Goal: Transaction & Acquisition: Purchase product/service

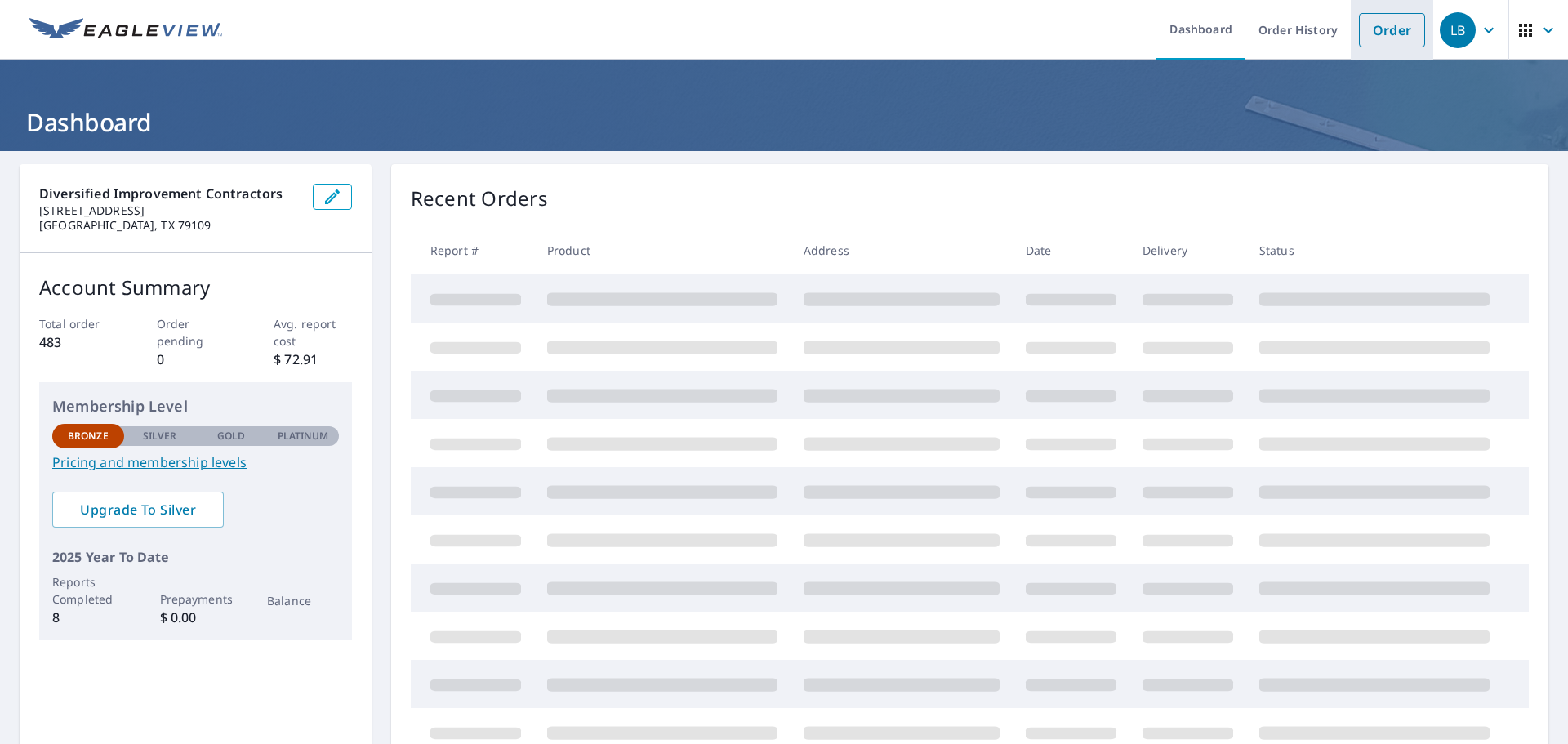
click at [1386, 42] on link "Order" at bounding box center [1392, 30] width 66 height 34
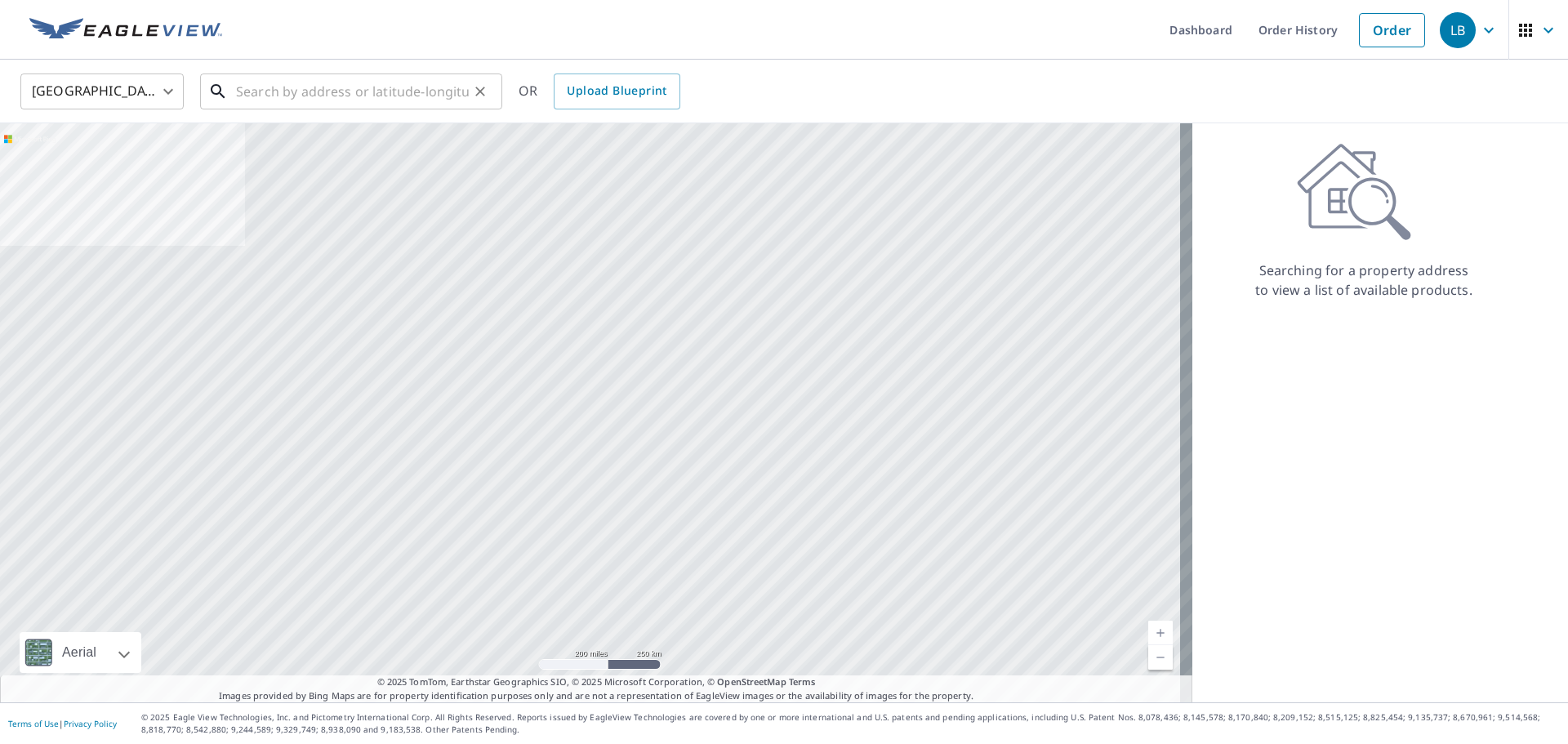
click at [258, 90] on input "text" at bounding box center [353, 91] width 233 height 46
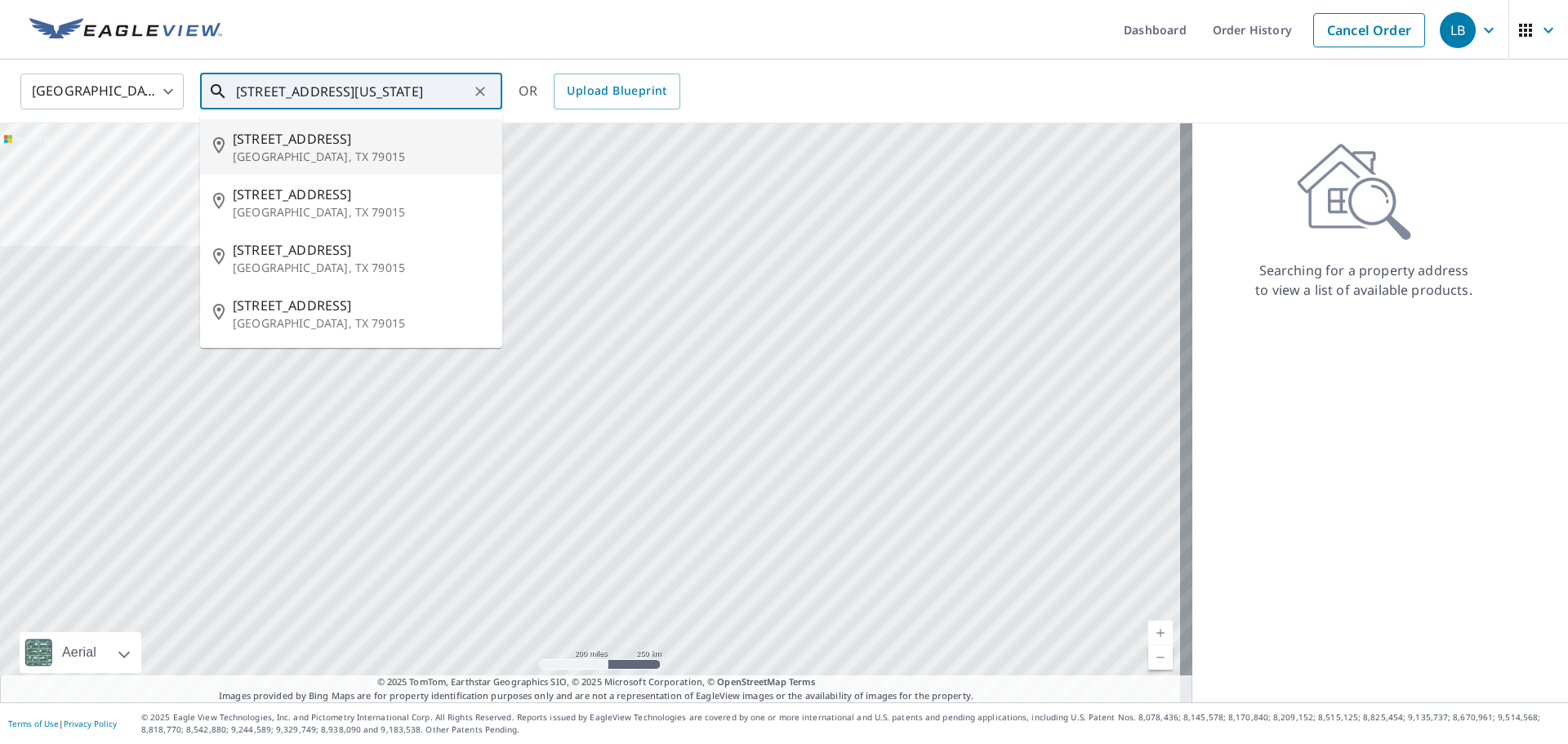
click at [291, 135] on span "[STREET_ADDRESS]" at bounding box center [361, 139] width 256 height 20
type input "[STREET_ADDRESS]"
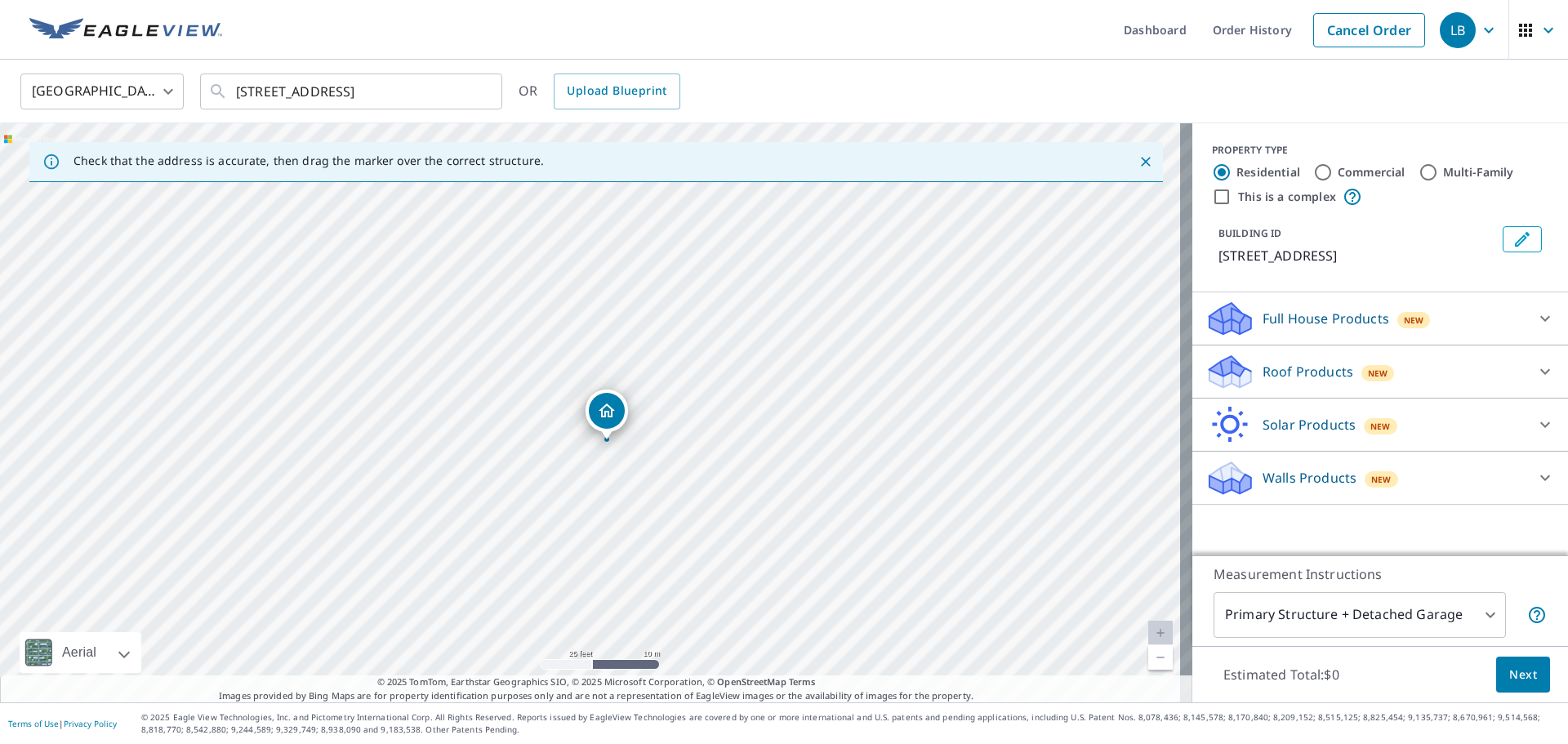
drag, startPoint x: 636, startPoint y: 424, endPoint x: 646, endPoint y: 479, distance: 55.9
click at [646, 479] on div "[STREET_ADDRESS]" at bounding box center [596, 413] width 1193 height 579
click at [1536, 317] on icon at bounding box center [1546, 319] width 20 height 20
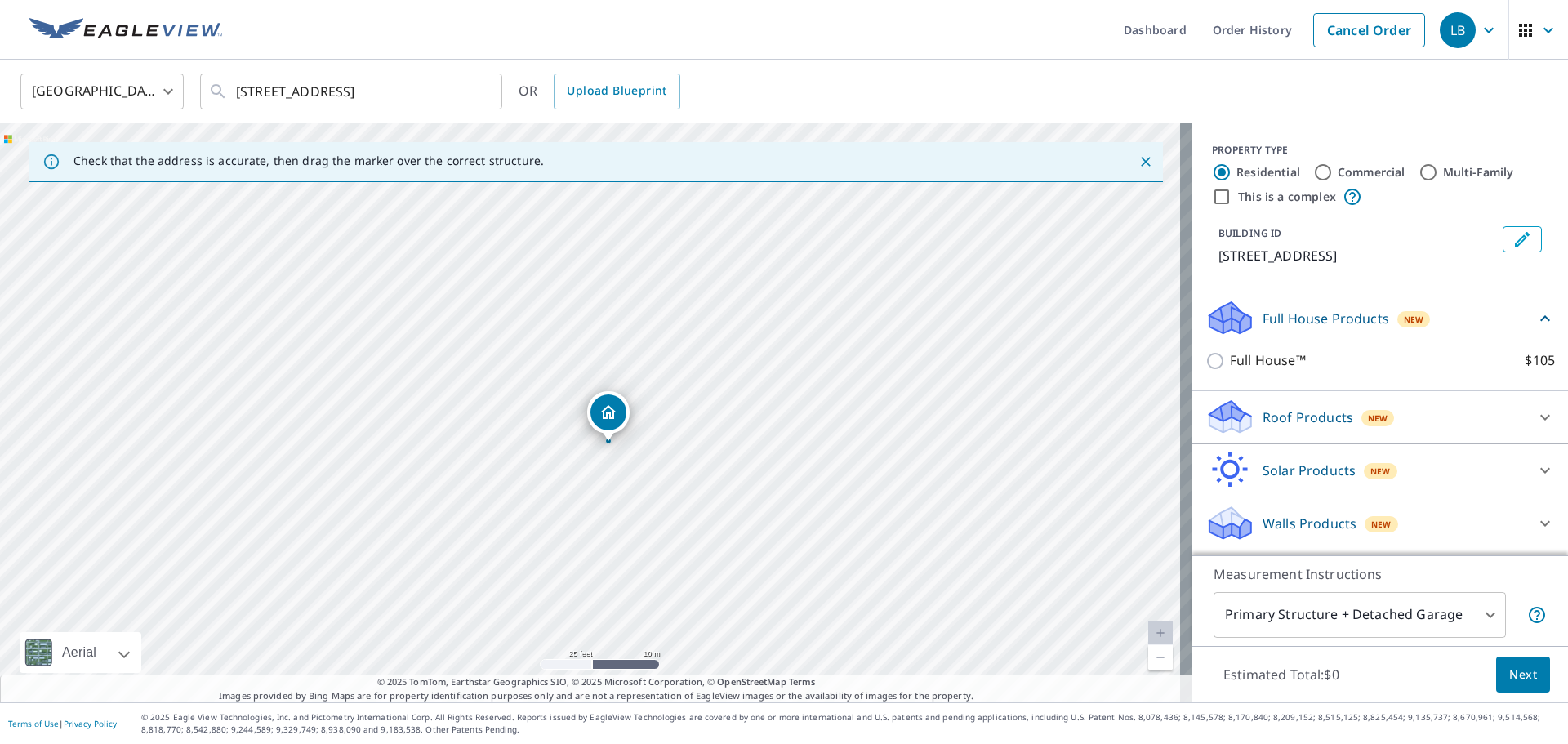
click at [1536, 317] on icon at bounding box center [1546, 319] width 20 height 20
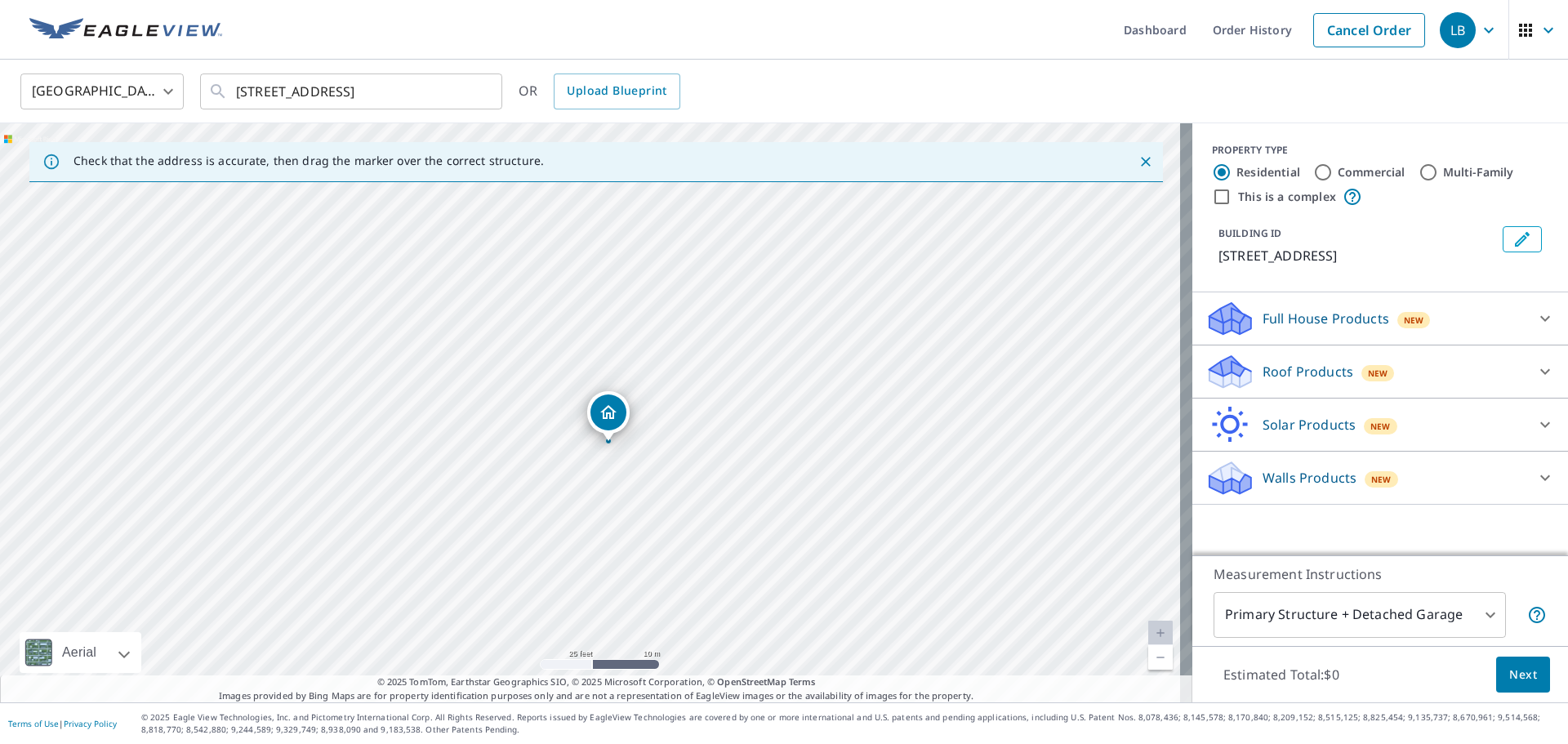
click at [1537, 376] on icon at bounding box center [1546, 372] width 20 height 20
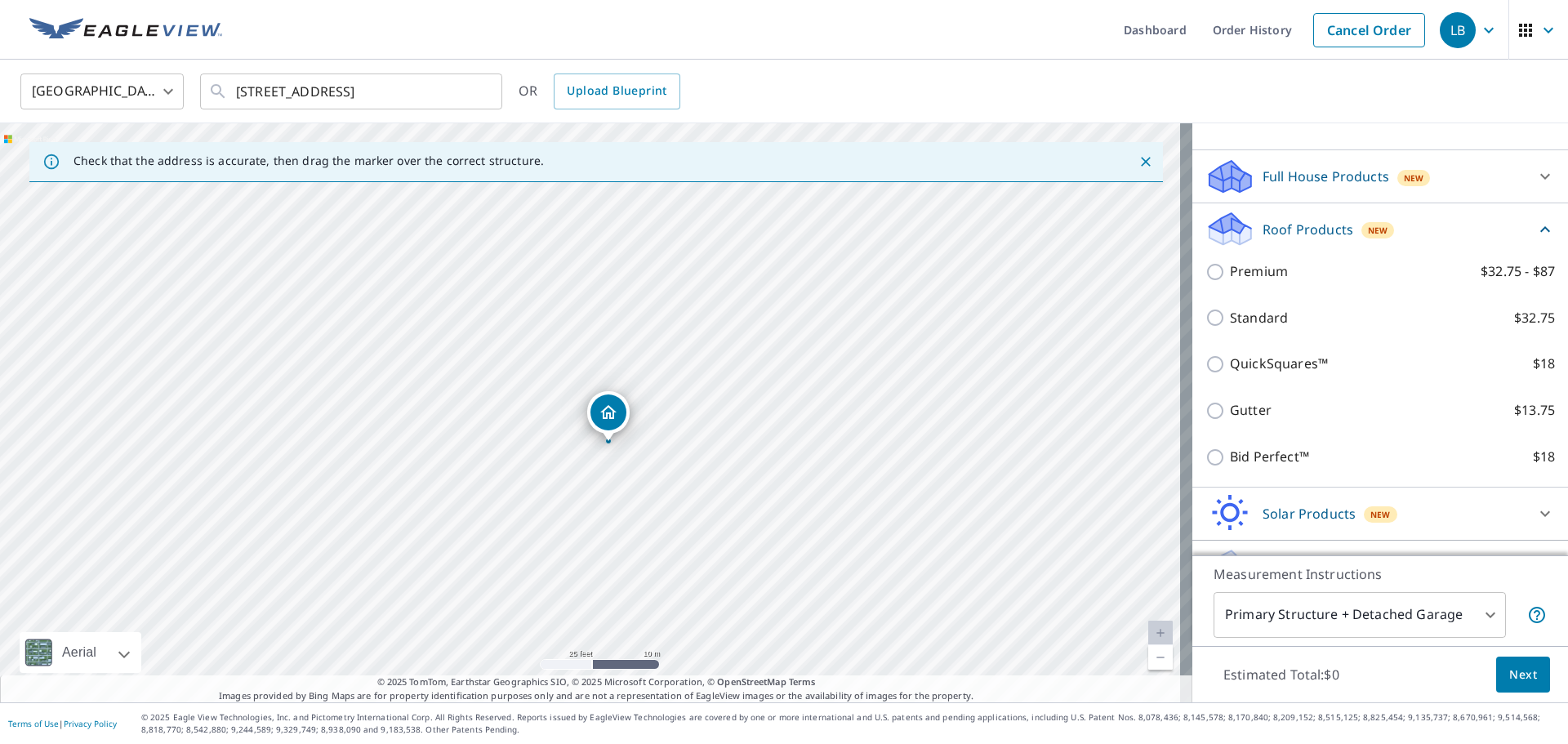
scroll to position [181, 0]
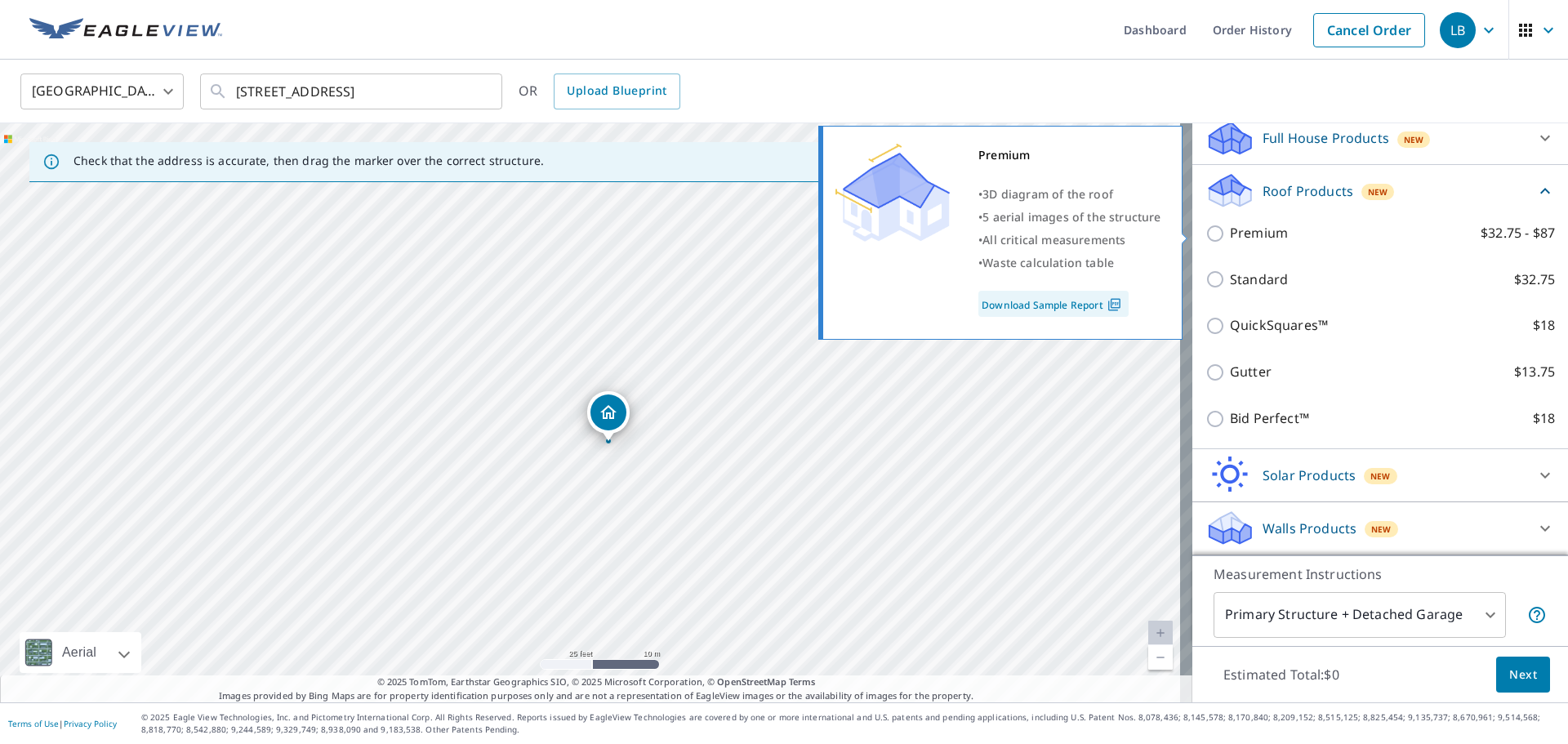
click at [1205, 241] on input "Premium $32.75 - $87" at bounding box center [1217, 234] width 24 height 20
checkbox input "true"
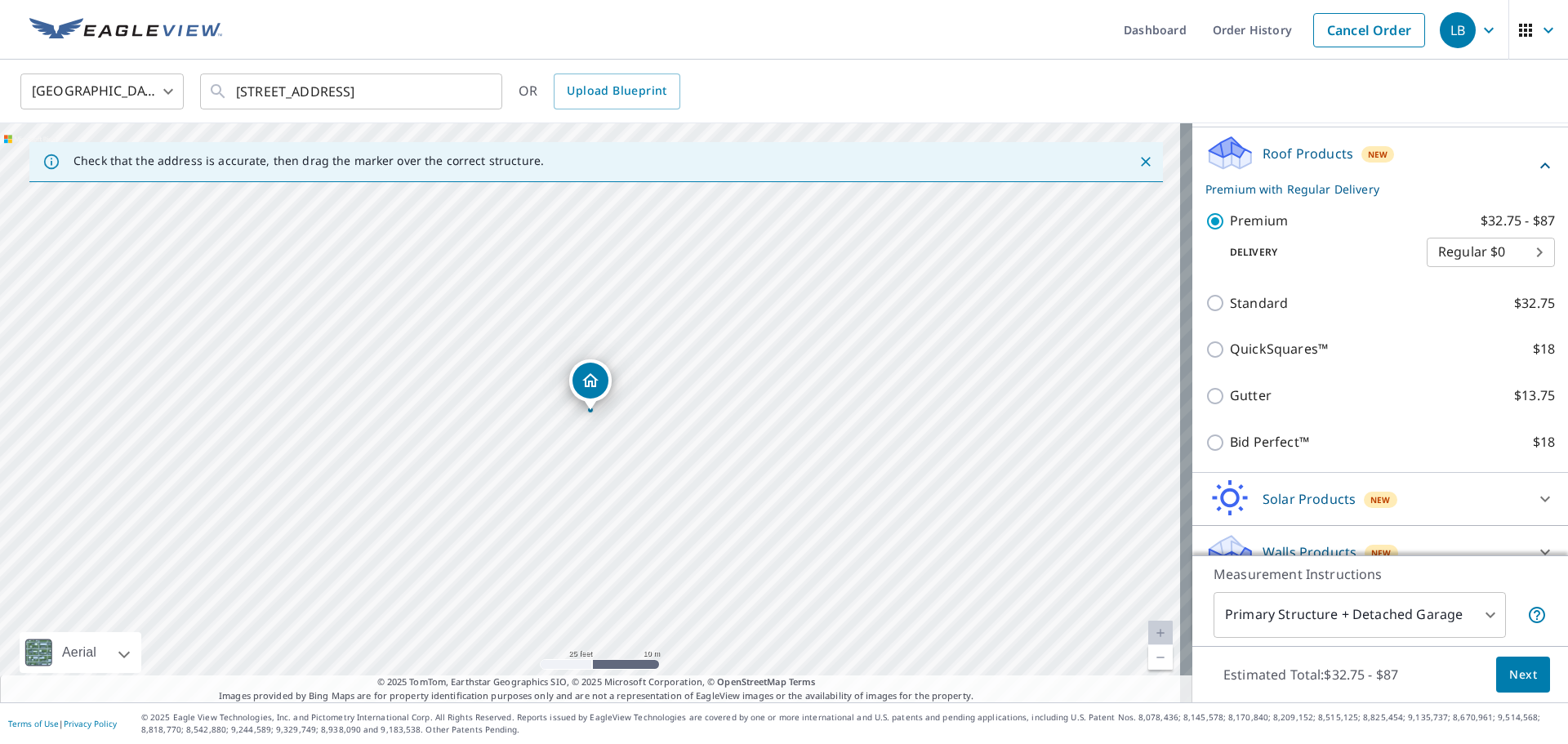
scroll to position [242, 0]
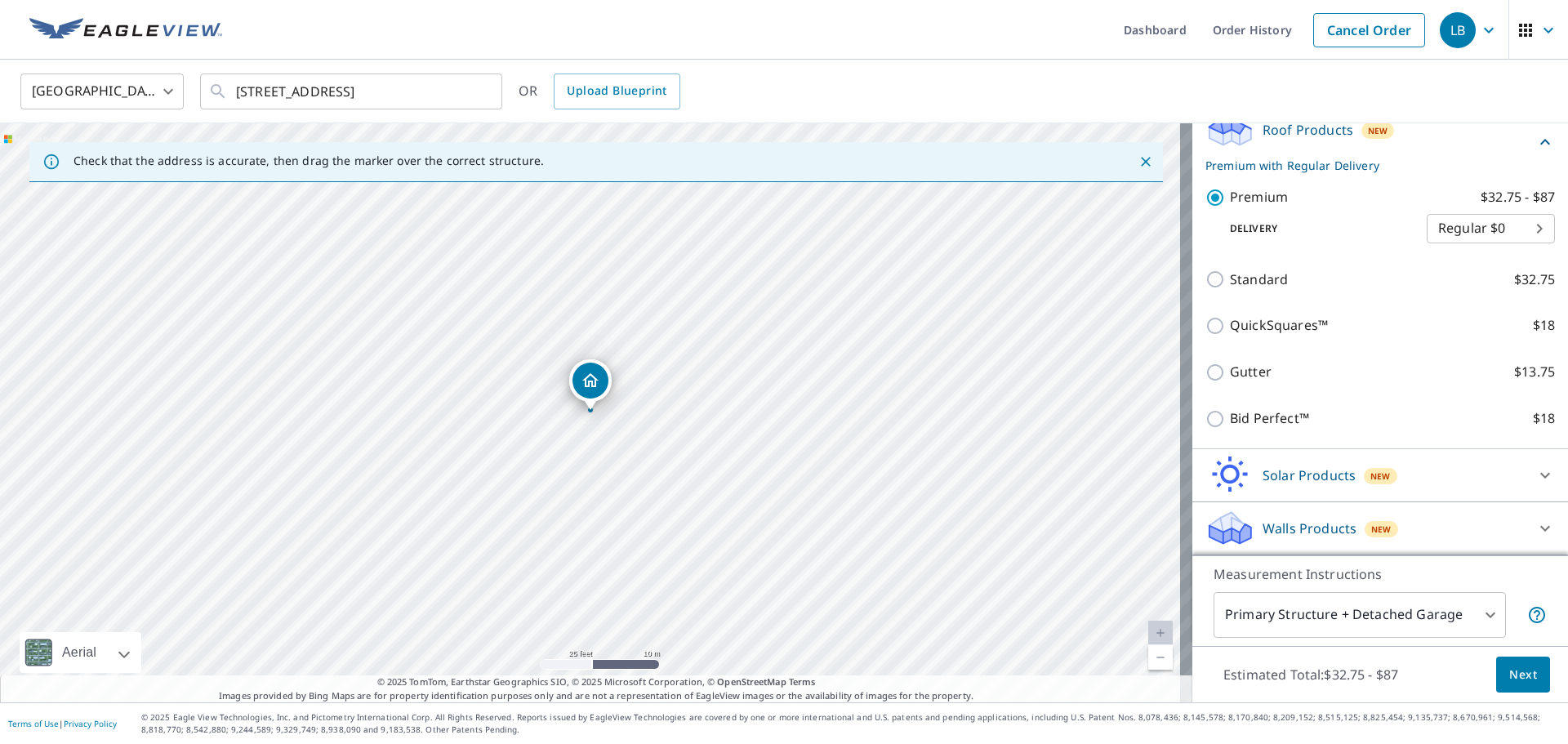
click at [1410, 619] on body "LB LB Dashboard Order History Cancel Order LB [GEOGRAPHIC_DATA] [GEOGRAPHIC_DAT…" at bounding box center [784, 372] width 1568 height 744
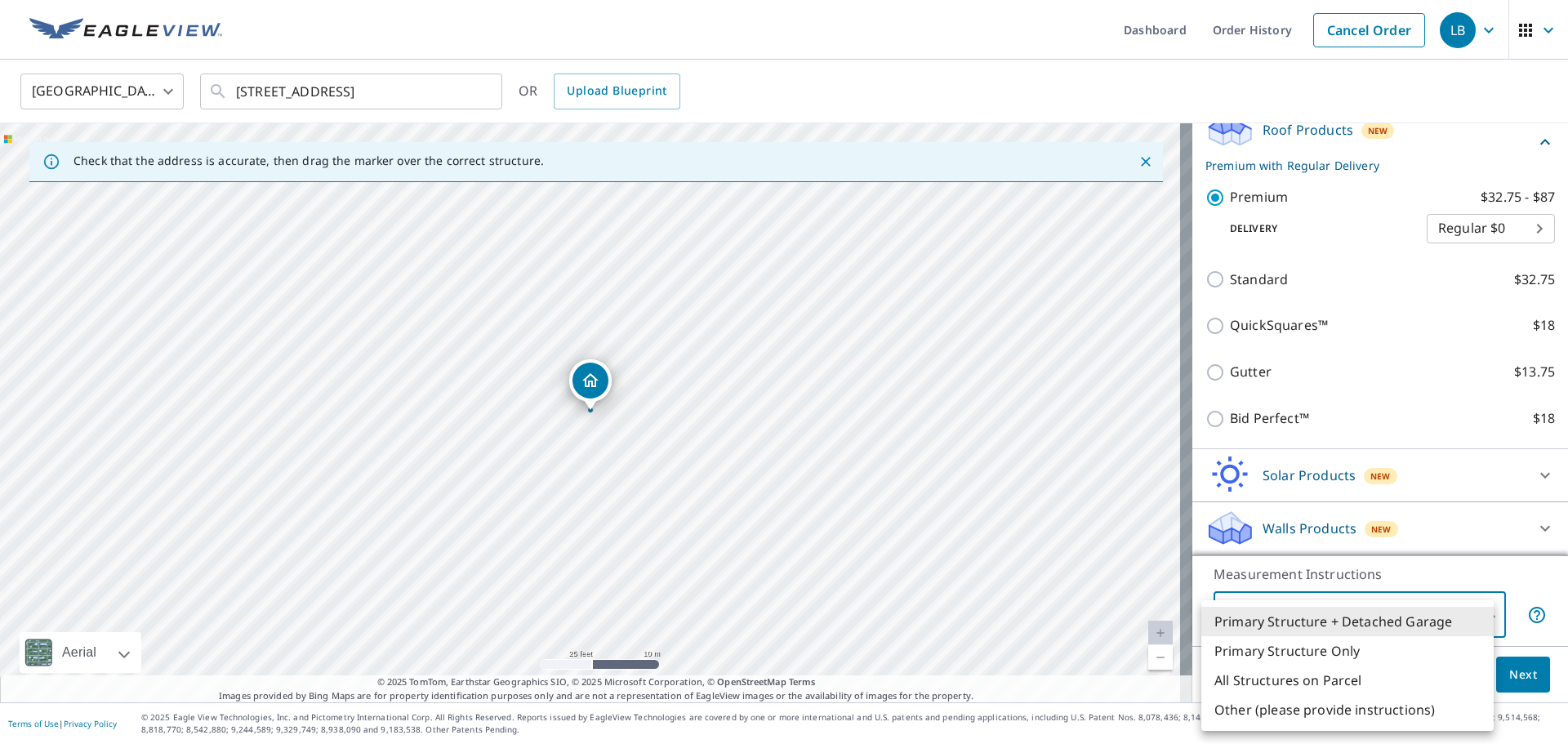
click at [1409, 615] on li "Primary Structure + Detached Garage" at bounding box center [1348, 621] width 293 height 30
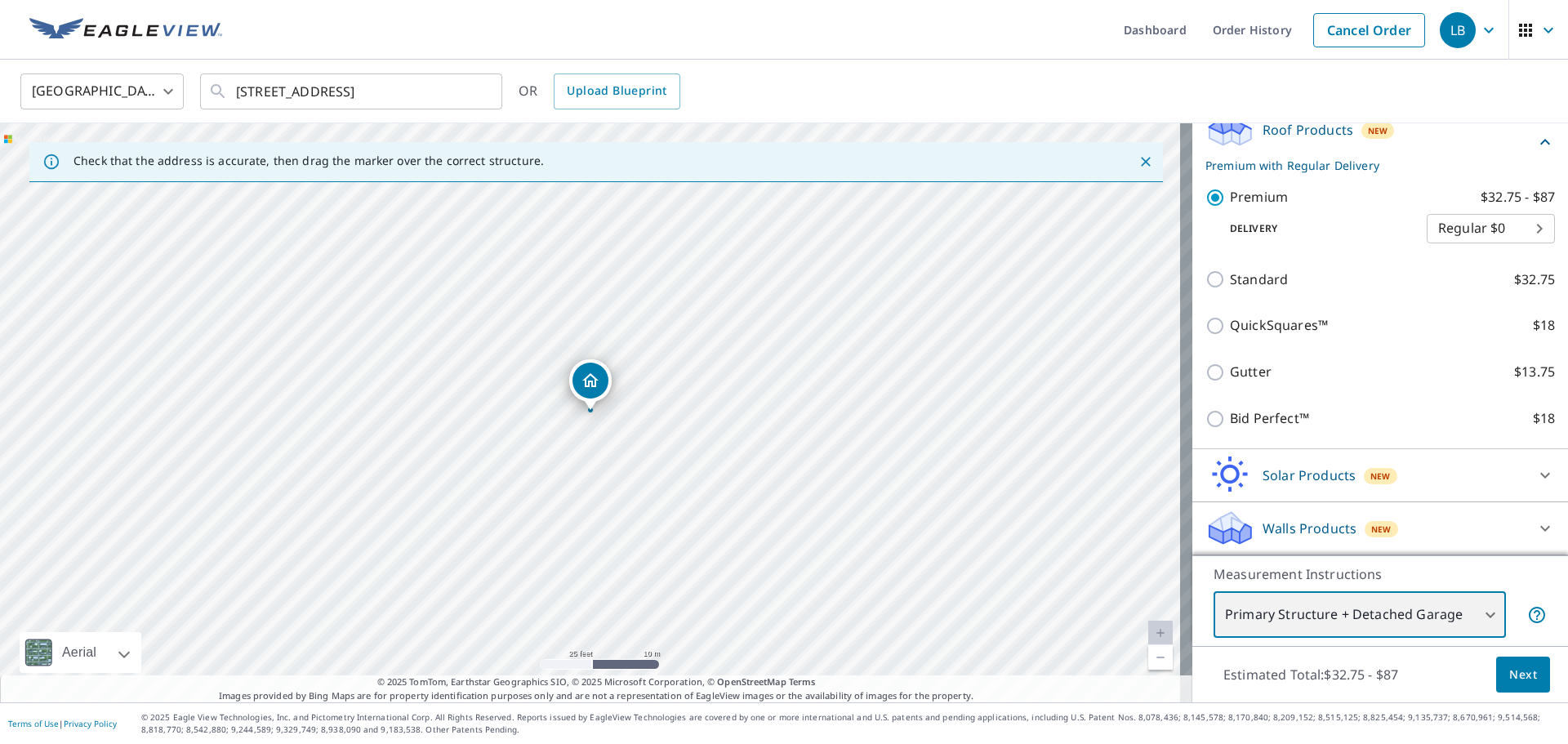
click at [655, 304] on div "[STREET_ADDRESS]" at bounding box center [596, 413] width 1193 height 579
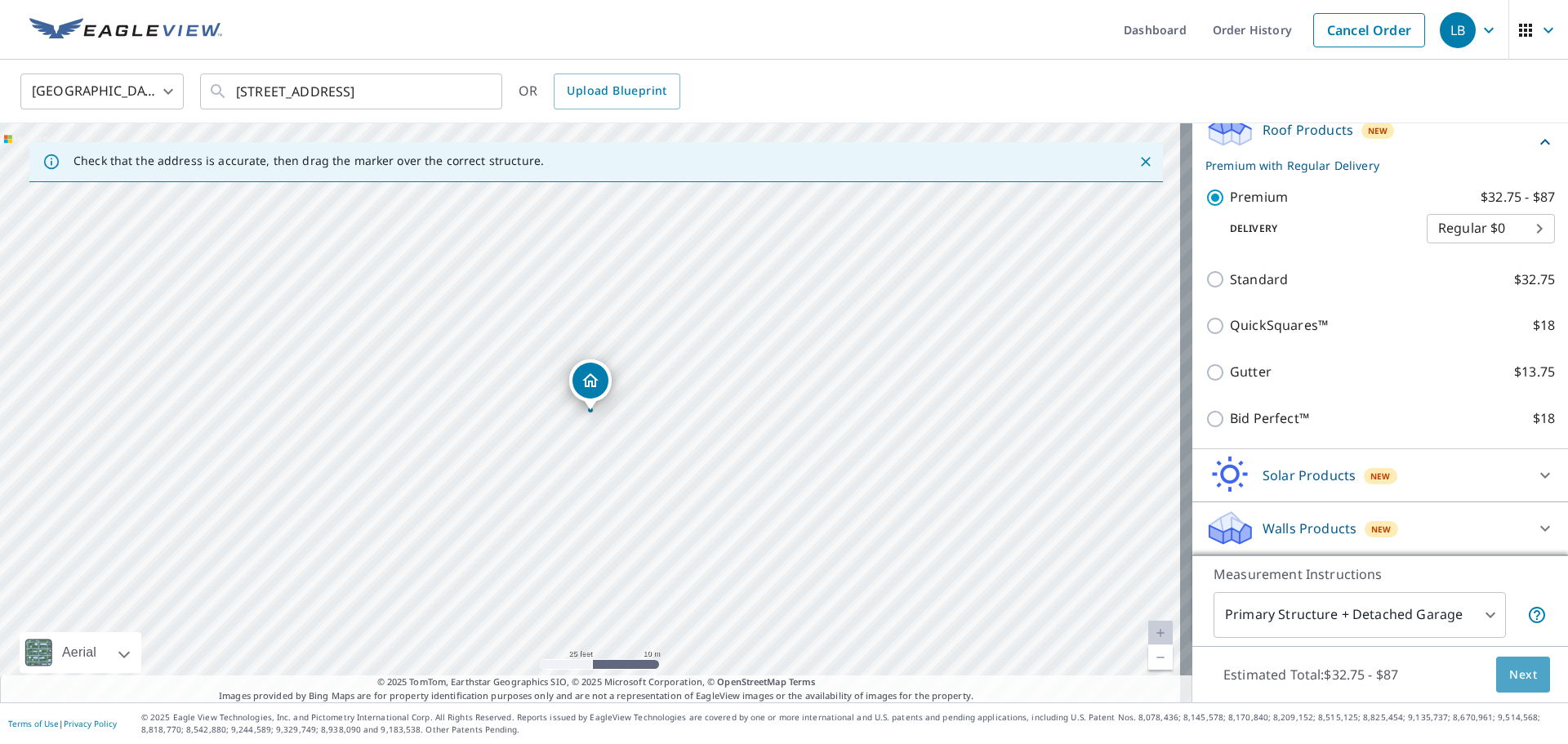
click at [1521, 674] on span "Next" at bounding box center [1523, 675] width 28 height 21
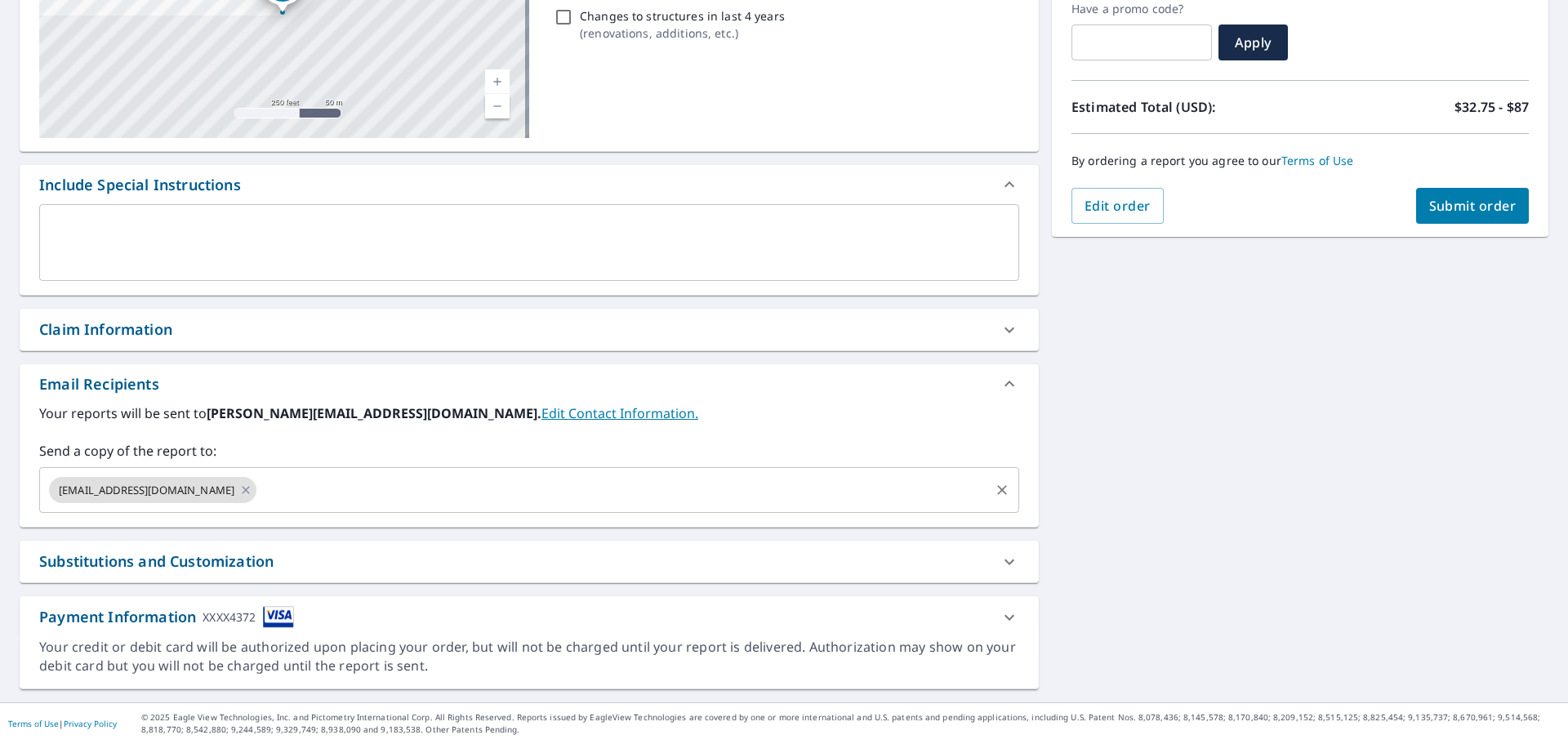
scroll to position [13, 0]
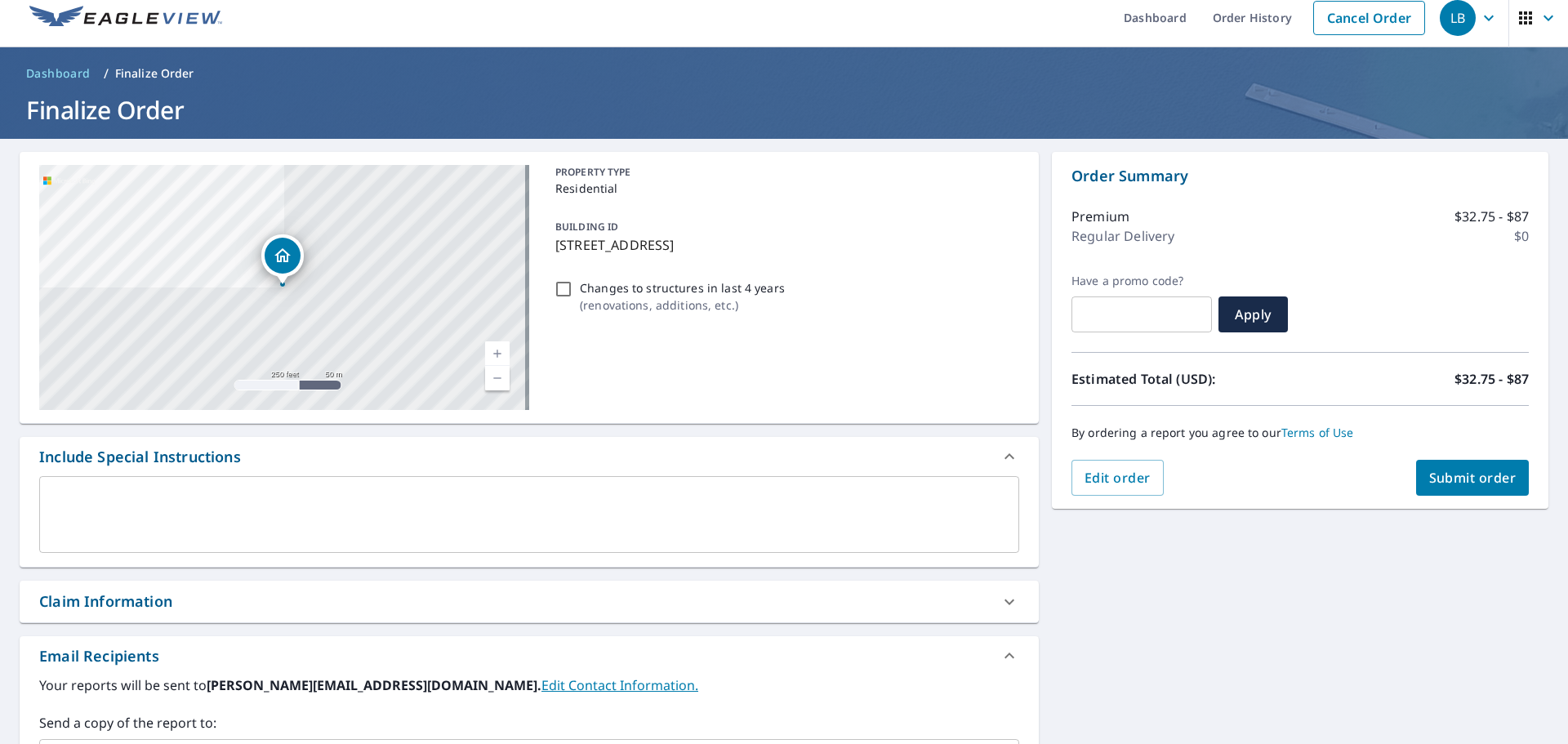
click at [1487, 479] on span "Submit order" at bounding box center [1473, 478] width 88 height 18
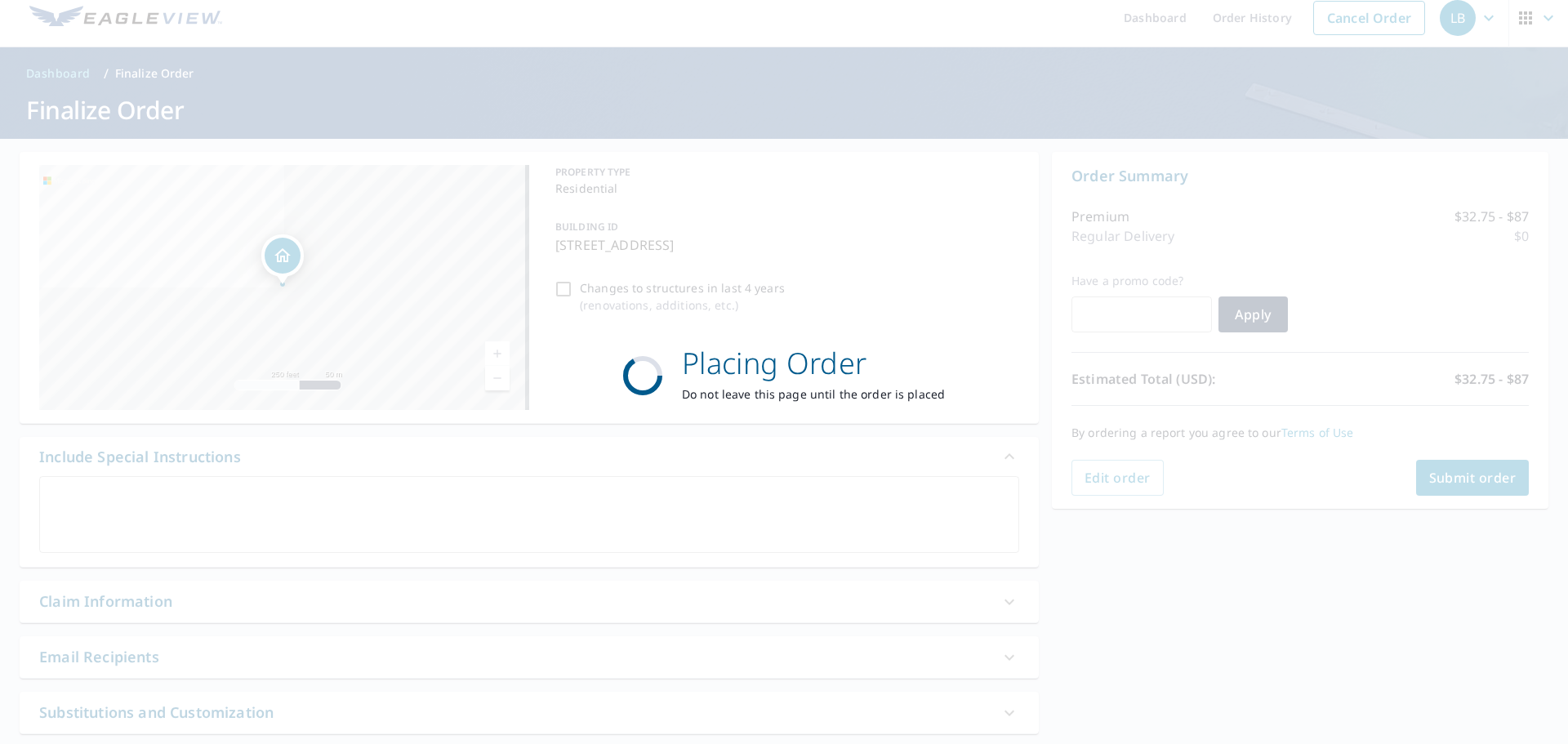
checkbox input "true"
